Goal: Task Accomplishment & Management: Complete application form

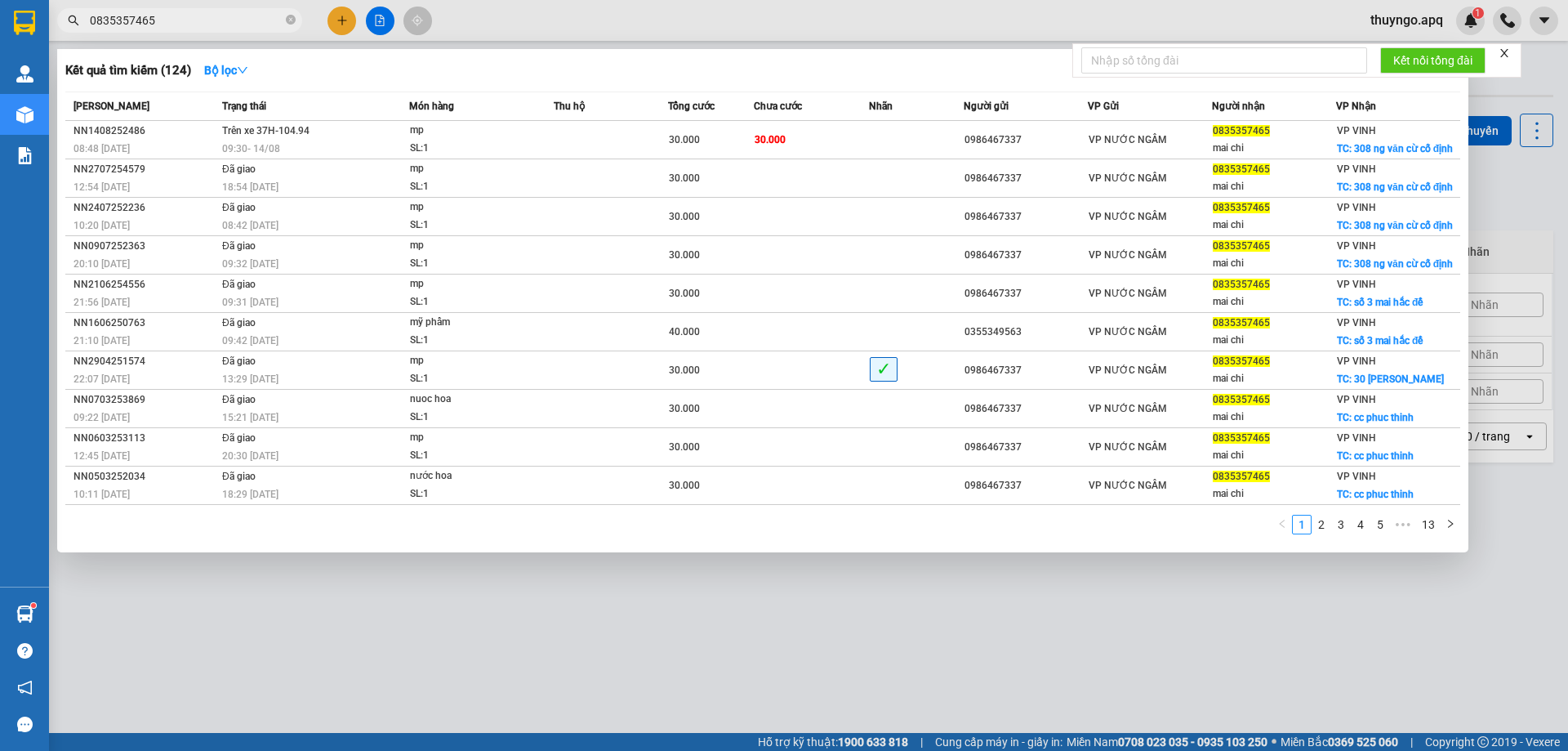
click at [284, 21] on span "0835357465" at bounding box center [179, 20] width 245 height 24
click at [291, 21] on icon "close-circle" at bounding box center [290, 19] width 10 height 10
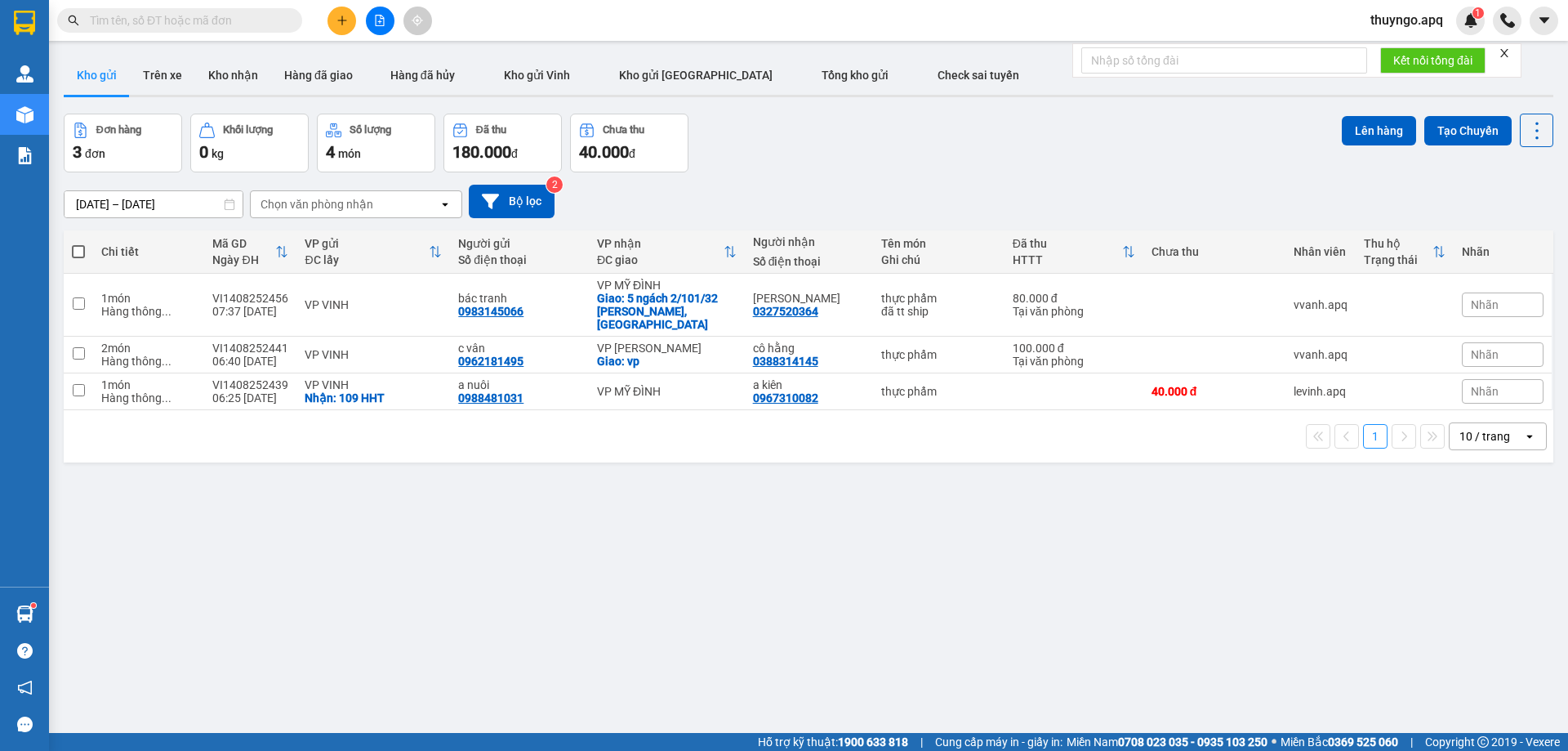
click at [195, 18] on input "text" at bounding box center [187, 21] width 193 height 18
paste input "0866518108"
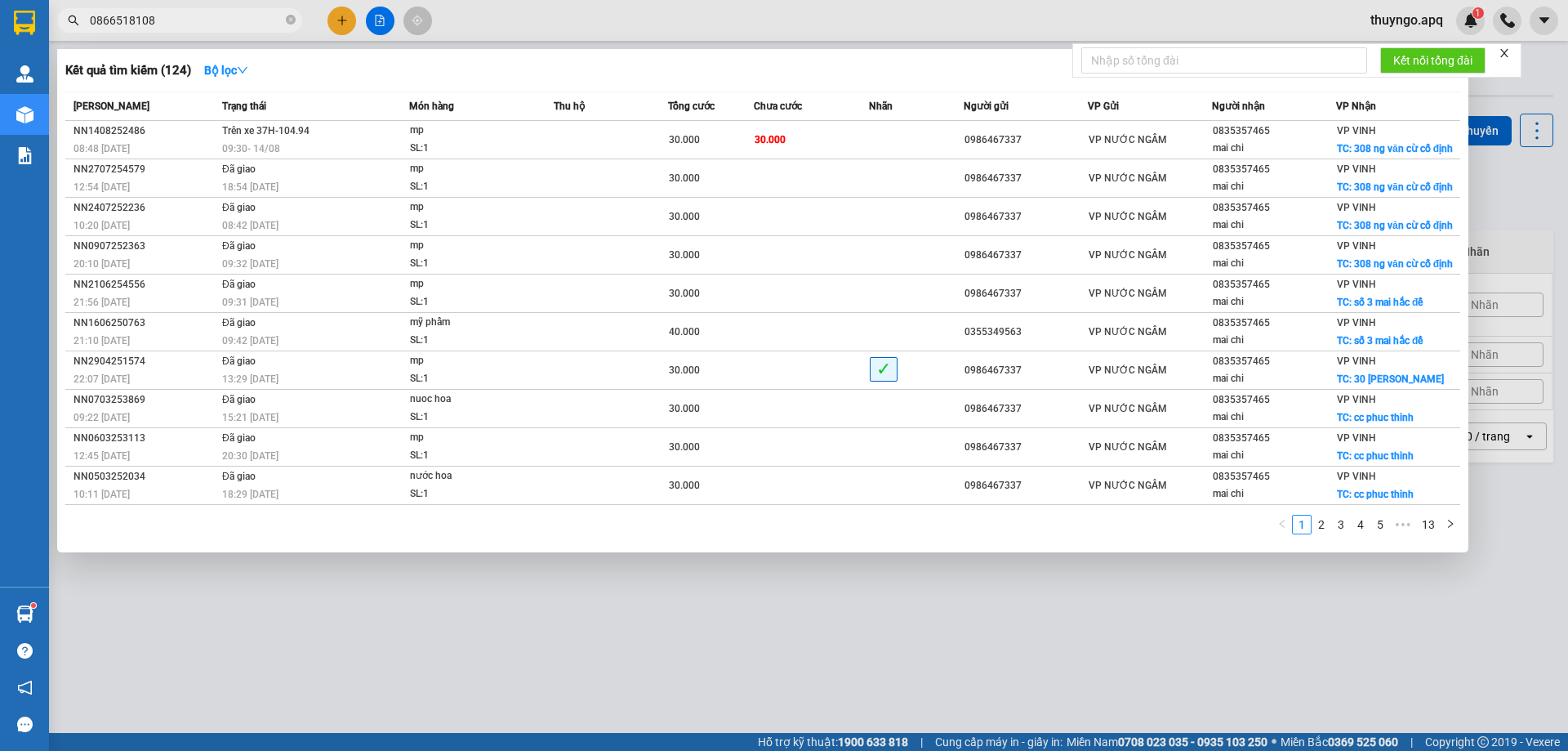
type input "0866518108"
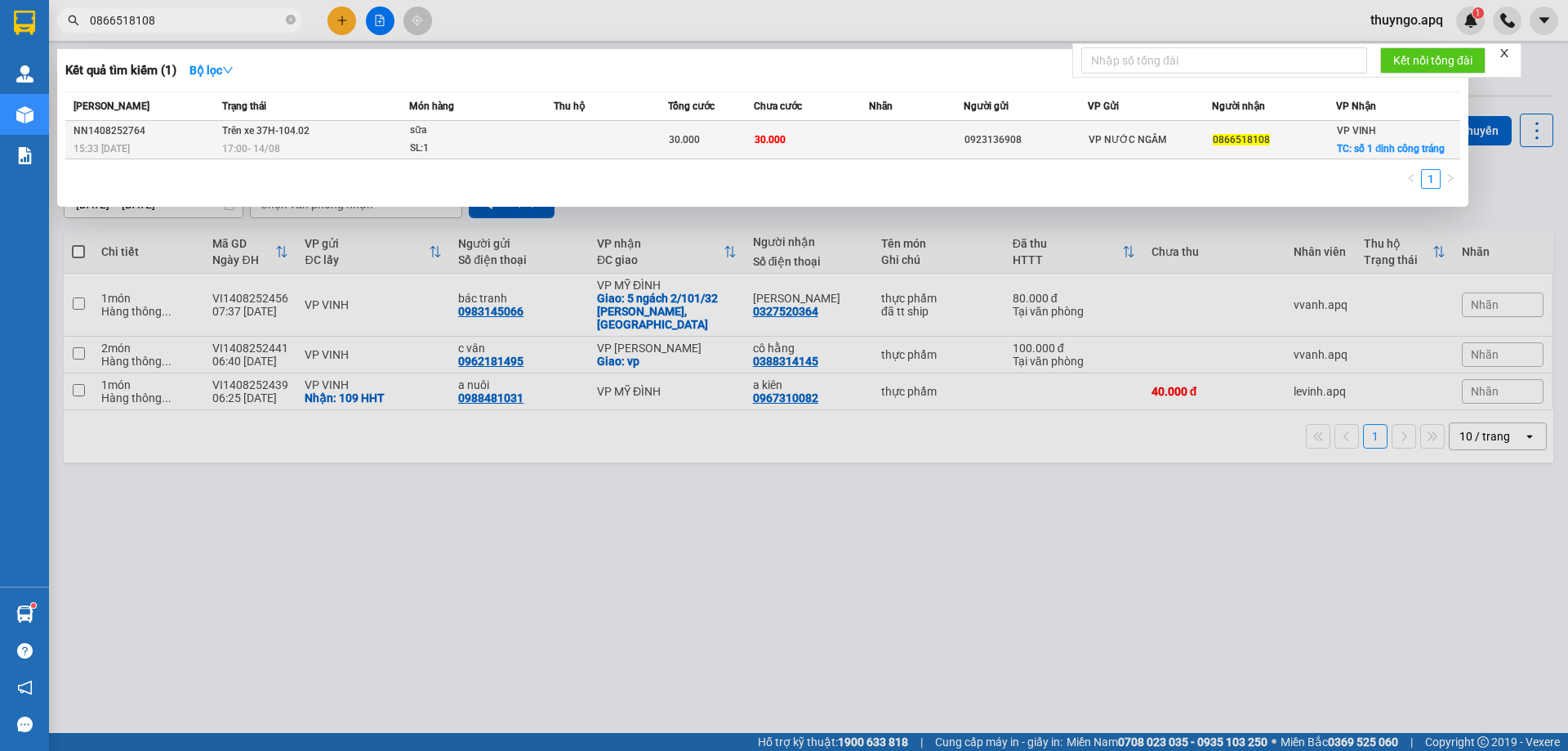
click at [497, 138] on div "sữa" at bounding box center [471, 130] width 122 height 18
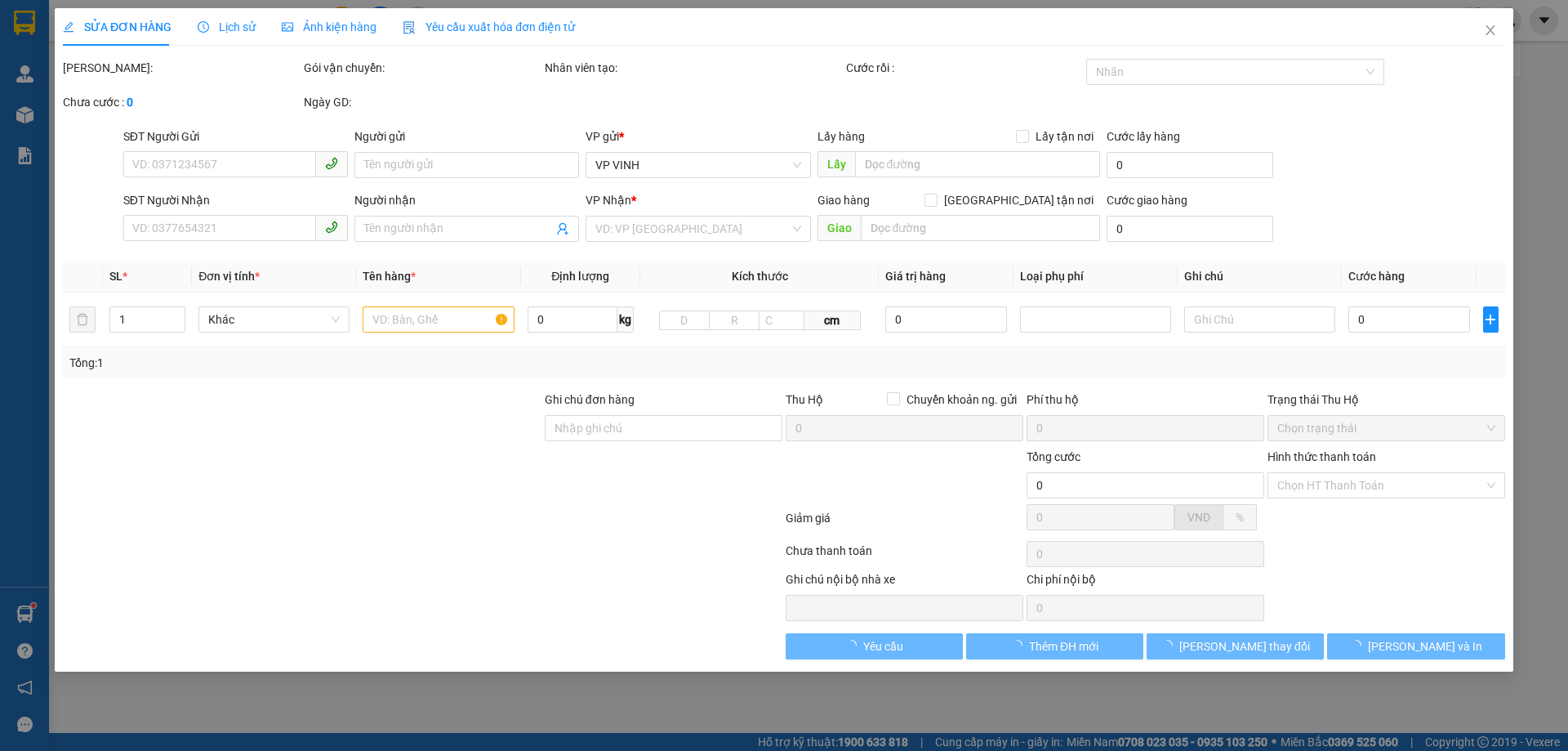
type input "0923136908"
type input "0866518108"
checkbox input "true"
type input "số 1 đinh công tráng"
type input "30.000"
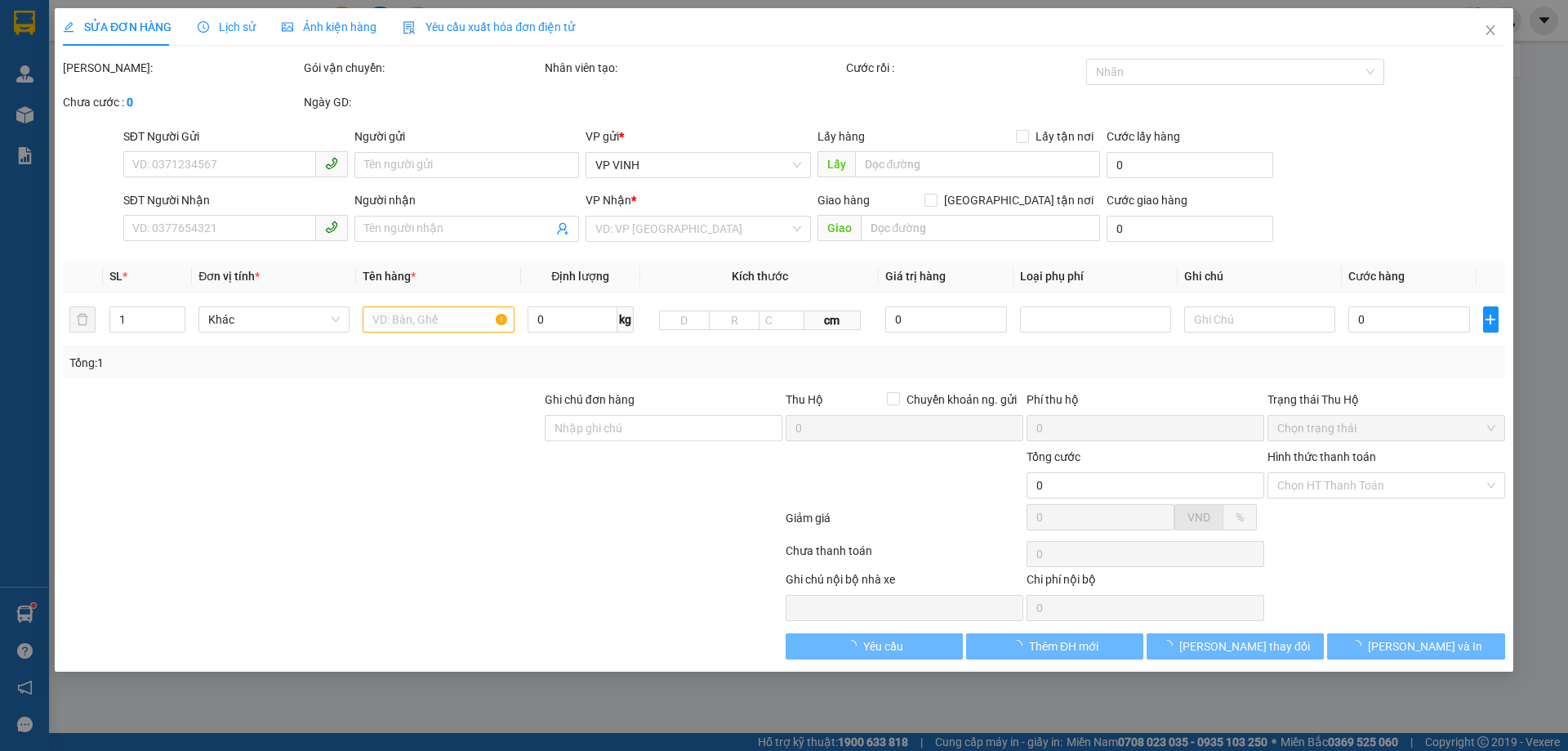
type input "30.000"
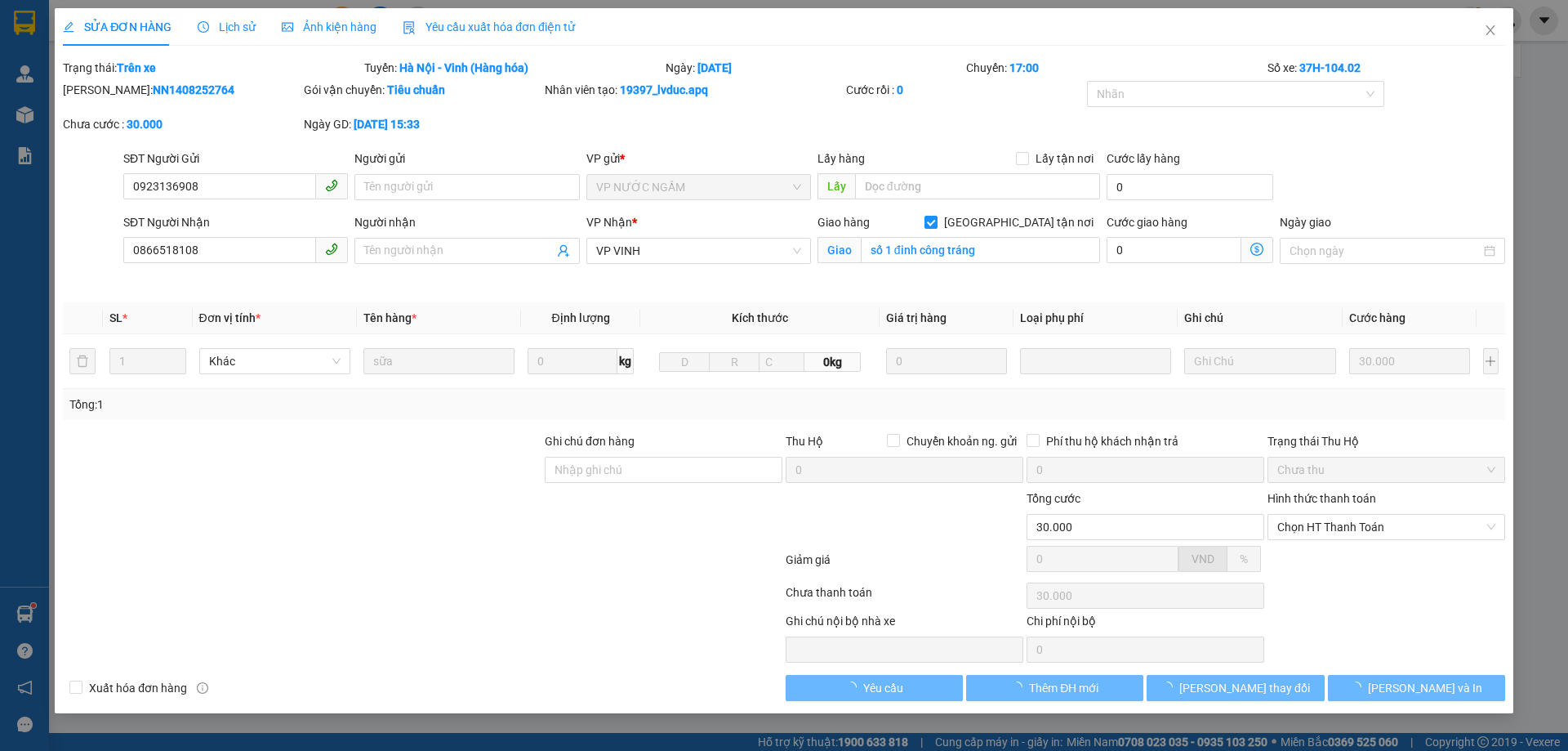
click at [247, 28] on span "Lịch sử" at bounding box center [226, 27] width 58 height 13
